Goal: Navigation & Orientation: Find specific page/section

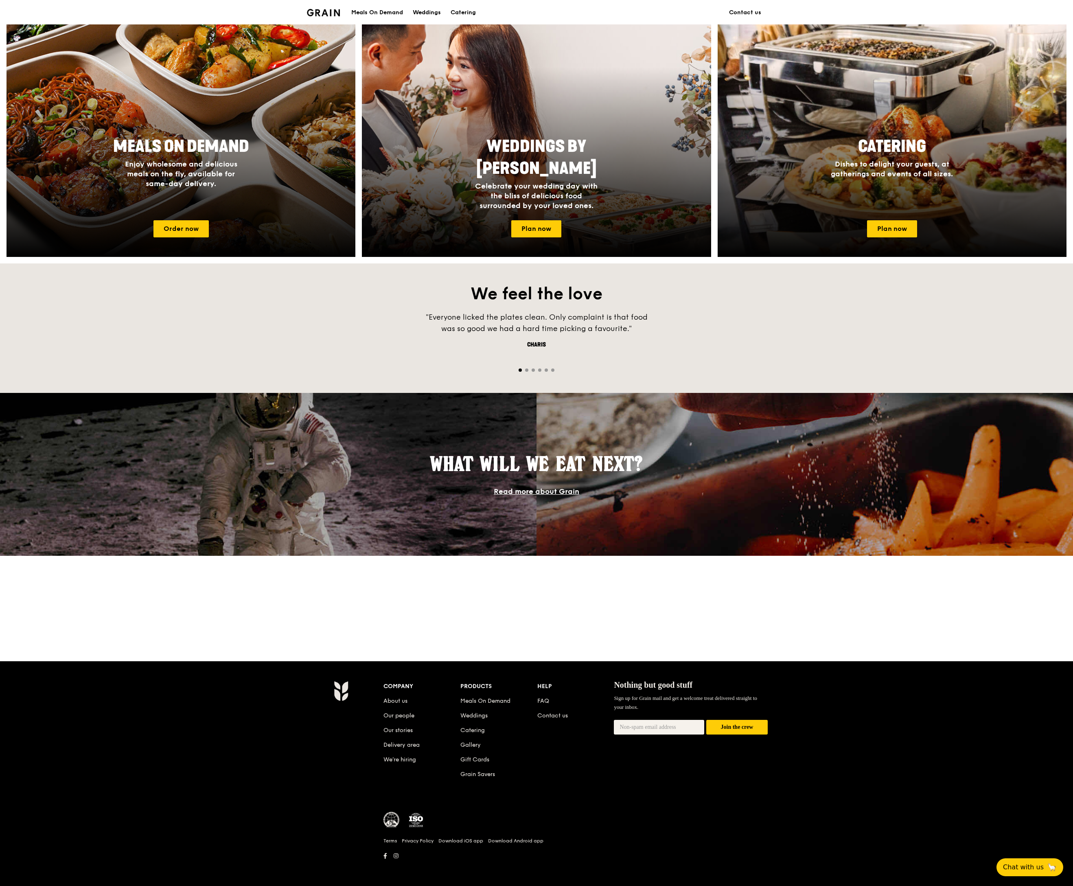
scroll to position [314, 0]
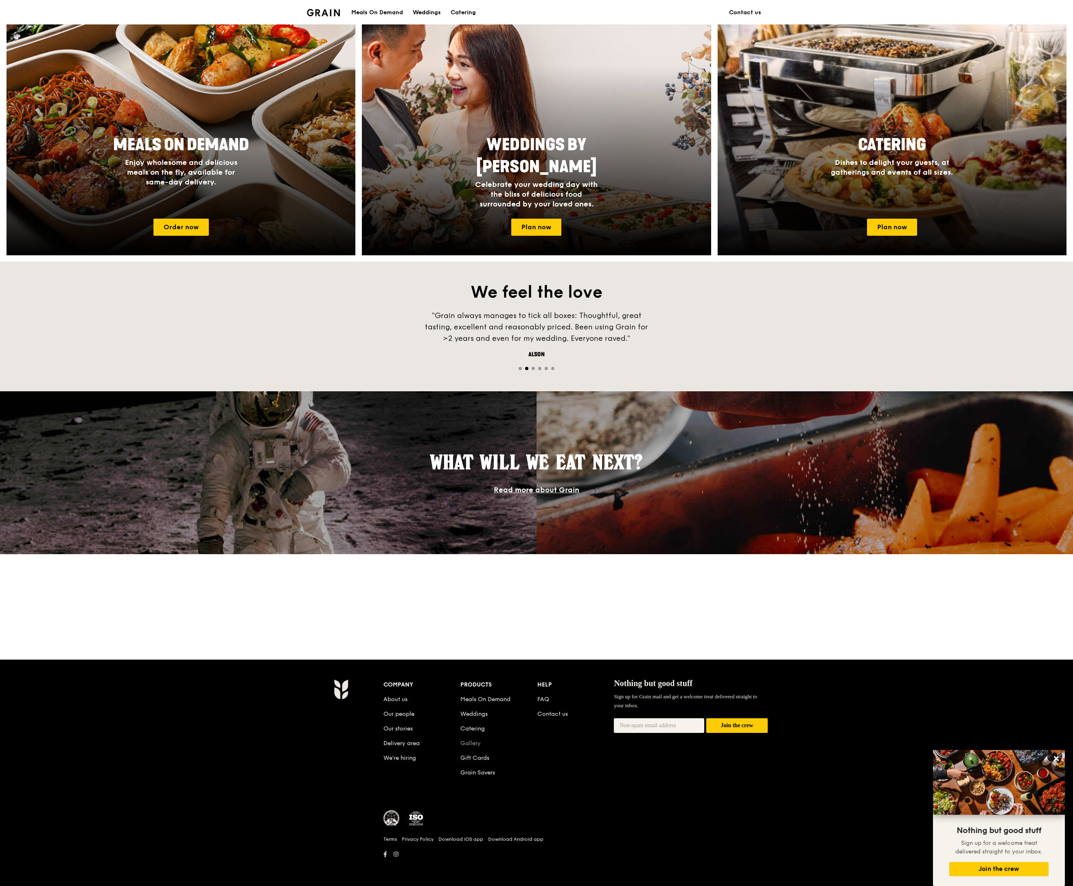
click at [467, 746] on link "Gallery" at bounding box center [470, 743] width 20 height 7
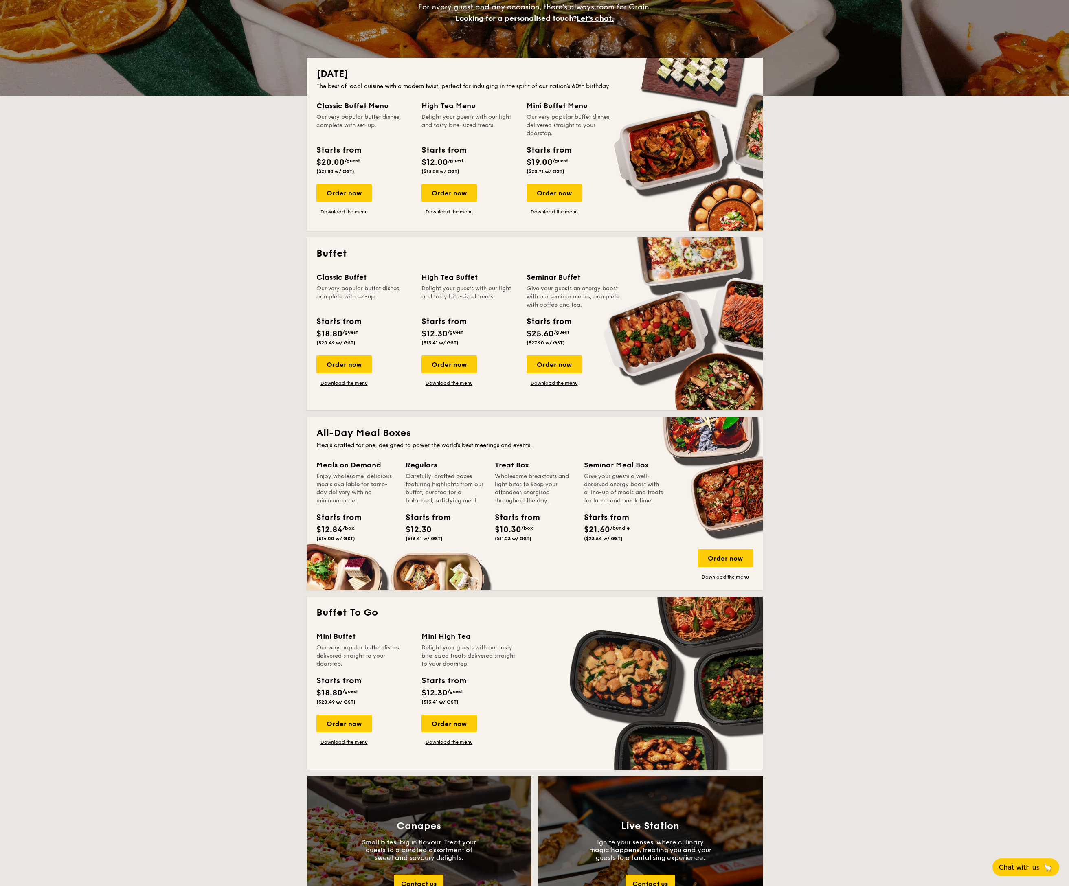
scroll to position [96, 0]
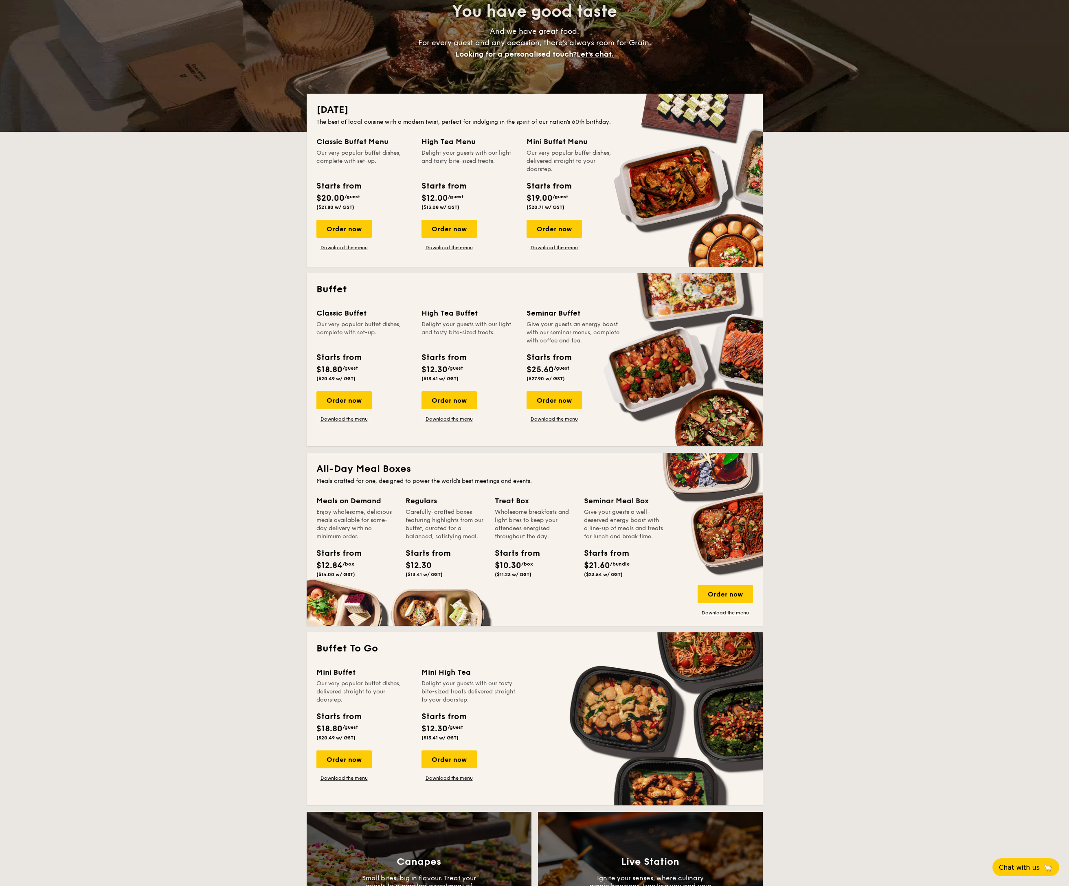
drag, startPoint x: 827, startPoint y: 344, endPoint x: 843, endPoint y: 374, distance: 34.2
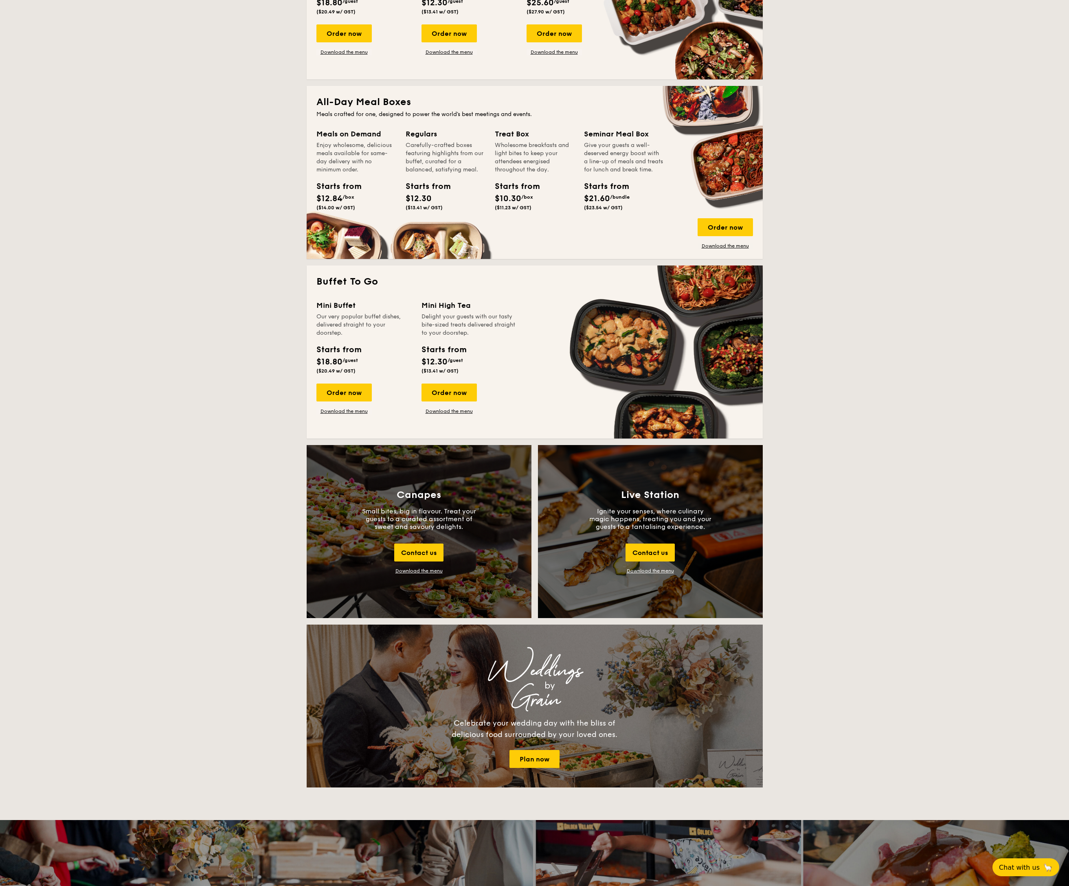
scroll to position [448, 0]
